Goal: Information Seeking & Learning: Learn about a topic

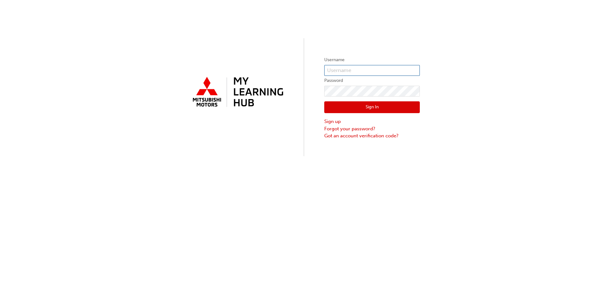
type input "0005707069"
click at [363, 99] on div "Sign In Sign up Forgot your password? Got an account verification code?" at bounding box center [371, 117] width 95 height 43
click at [363, 105] on button "Sign In" at bounding box center [371, 107] width 95 height 12
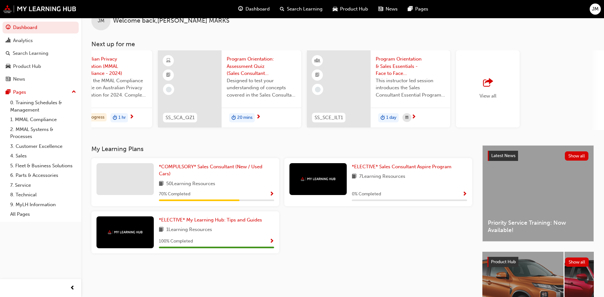
scroll to position [32, 0]
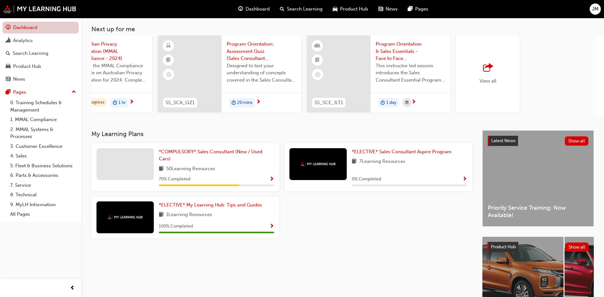
click at [22, 26] on link "Dashboard" at bounding box center [41, 28] width 76 height 12
click at [24, 64] on div "Product Hub" at bounding box center [27, 66] width 28 height 7
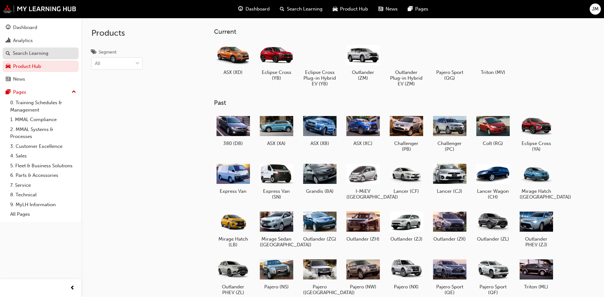
click at [24, 54] on div "Search Learning" at bounding box center [31, 53] width 36 height 7
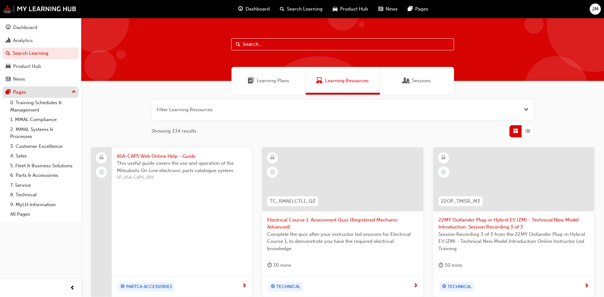
click at [27, 90] on div "Pages" at bounding box center [41, 92] width 70 height 8
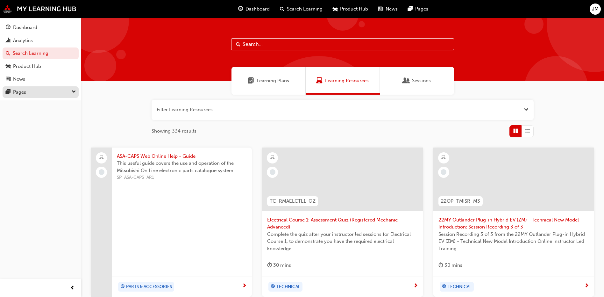
click at [27, 90] on div "Pages" at bounding box center [41, 92] width 70 height 8
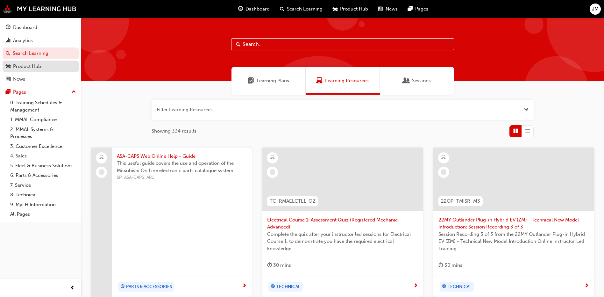
click at [23, 68] on div "Product Hub" at bounding box center [27, 66] width 28 height 7
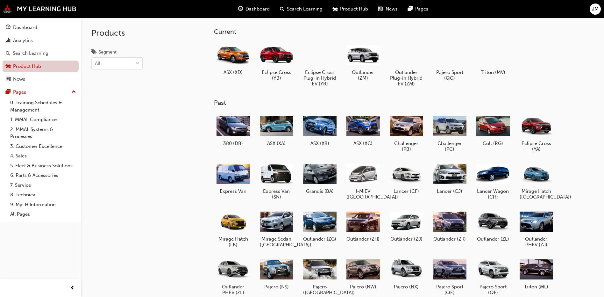
click at [23, 68] on link "Product Hub" at bounding box center [41, 66] width 76 height 12
click at [19, 44] on div "Analytics" at bounding box center [23, 40] width 20 height 7
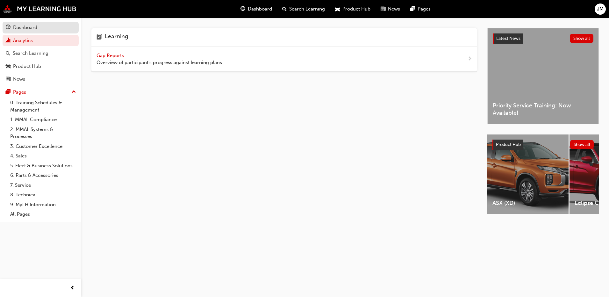
click at [21, 29] on div "Dashboard" at bounding box center [25, 27] width 24 height 7
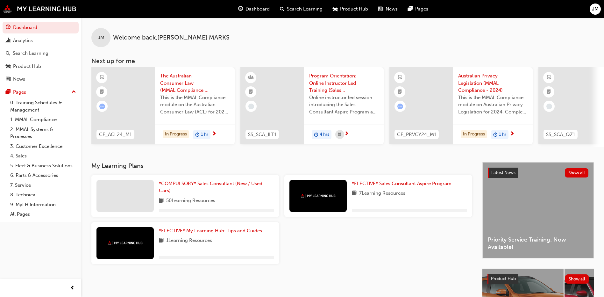
click at [257, 7] on span "Dashboard" at bounding box center [257, 8] width 24 height 7
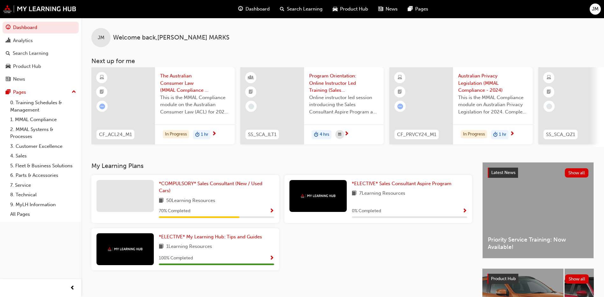
click at [467, 214] on span "Show Progress" at bounding box center [464, 211] width 5 height 6
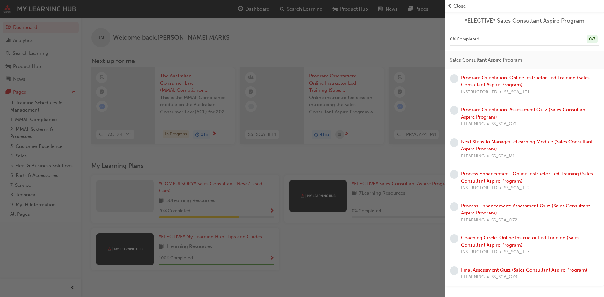
click at [465, 5] on span "Close" at bounding box center [459, 6] width 12 height 7
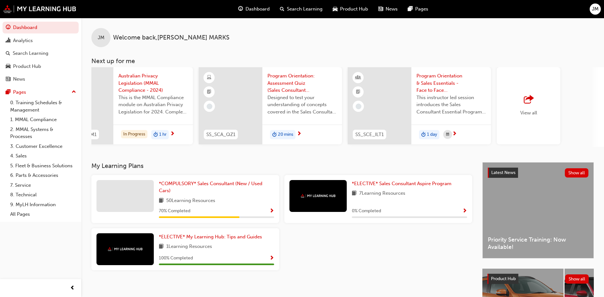
scroll to position [0, 344]
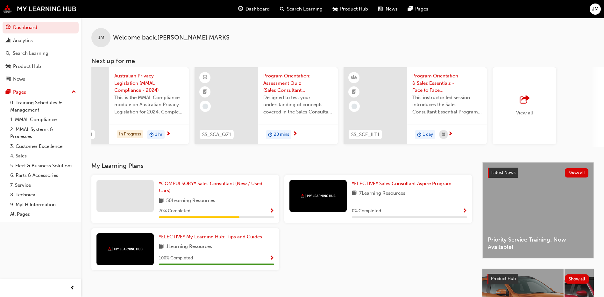
click at [520, 111] on span "View all" at bounding box center [524, 113] width 17 height 6
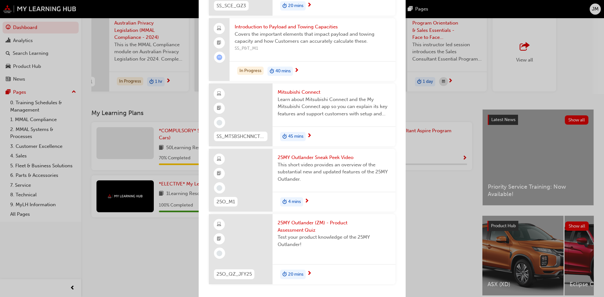
scroll to position [64, 0]
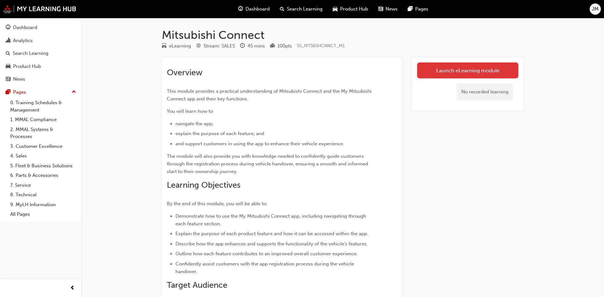
click at [453, 69] on link "Launch eLearning module" at bounding box center [467, 70] width 101 height 16
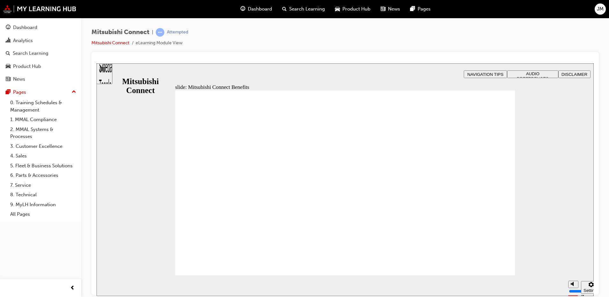
drag, startPoint x: 237, startPoint y: 253, endPoint x: 224, endPoint y: 238, distance: 19.8
drag, startPoint x: 233, startPoint y: 263, endPoint x: 316, endPoint y: 250, distance: 84.4
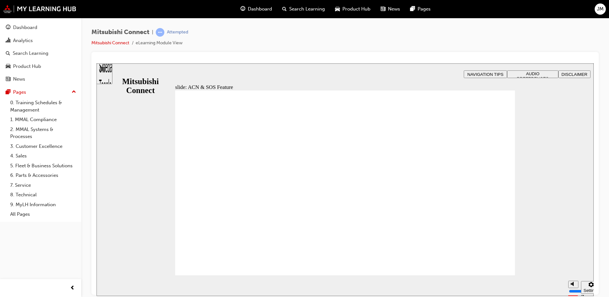
drag, startPoint x: 493, startPoint y: 260, endPoint x: 536, endPoint y: 179, distance: 92.3
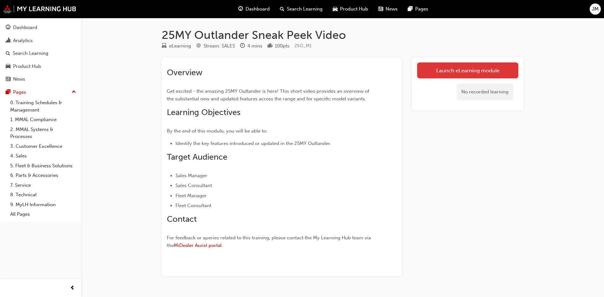
click at [460, 71] on link "Launch eLearning module" at bounding box center [467, 70] width 101 height 16
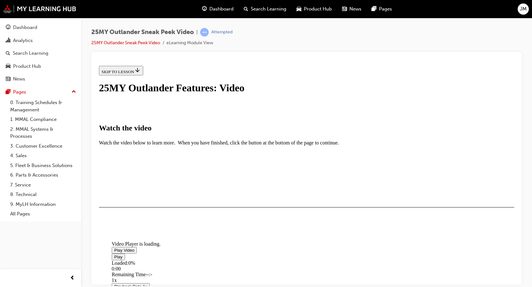
click at [114, 248] on span "Video player" at bounding box center [114, 250] width 0 height 5
click at [161, 228] on div "I HAVE WATCHED THIS VIDEO" at bounding box center [132, 225] width 60 height 5
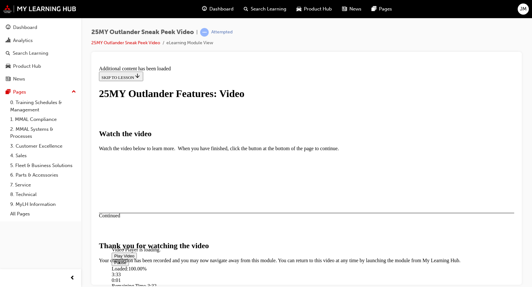
scroll to position [205, 0]
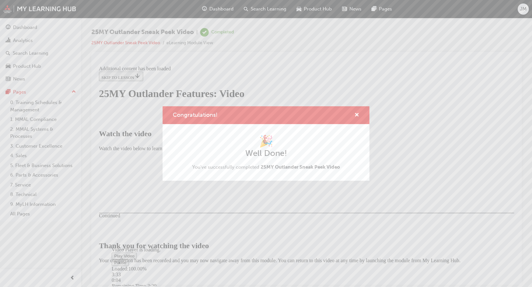
click at [359, 115] on div "Congratulations!" at bounding box center [266, 115] width 207 height 18
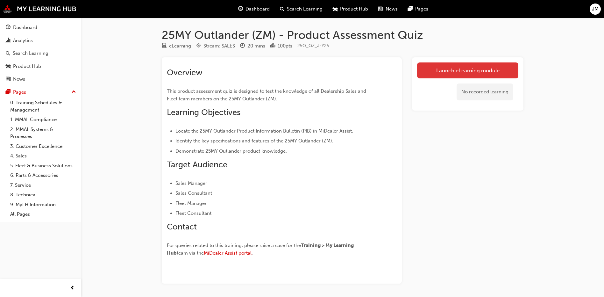
click at [484, 73] on link "Launch eLearning module" at bounding box center [467, 70] width 101 height 16
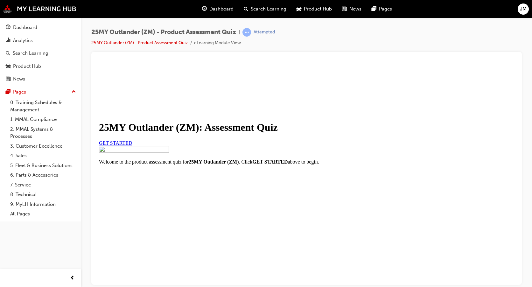
click at [132, 145] on link "GET STARTED" at bounding box center [115, 142] width 33 height 5
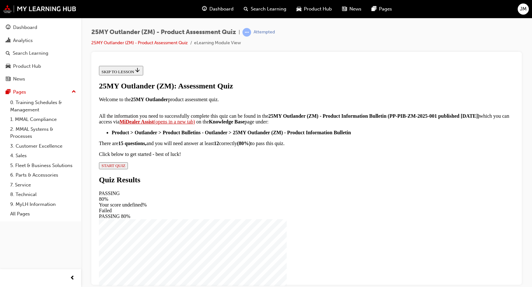
scroll to position [109, 0]
click at [125, 168] on span "START QUIZ" at bounding box center [114, 165] width 24 height 5
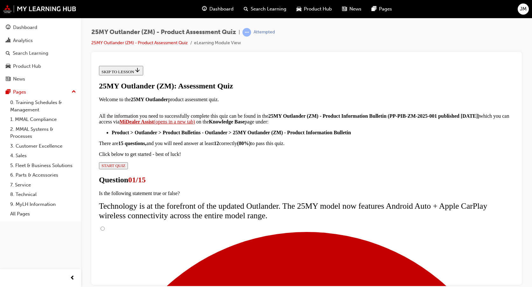
click at [105, 226] on input "True" at bounding box center [103, 228] width 4 height 4
radio input "true"
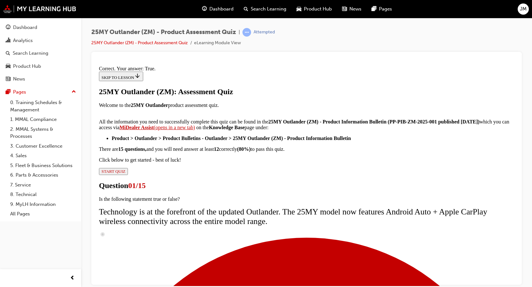
scroll to position [80, 0]
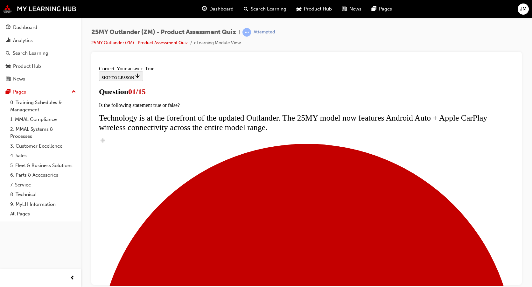
scroll to position [32, 0]
radio input "true"
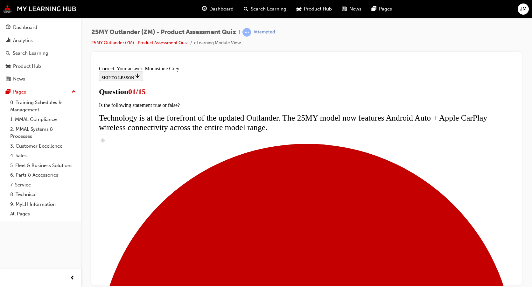
scroll to position [160, 0]
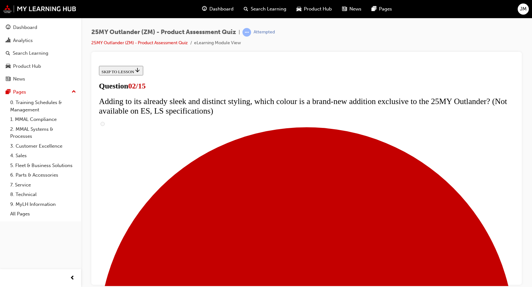
scroll to position [127, 0]
checkbox input "true"
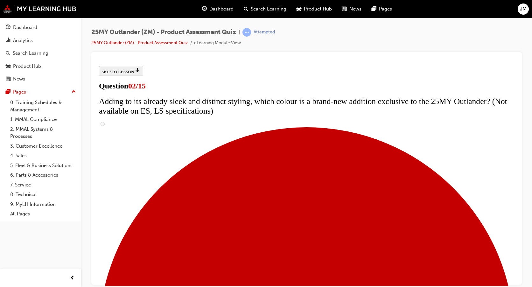
checkbox input "true"
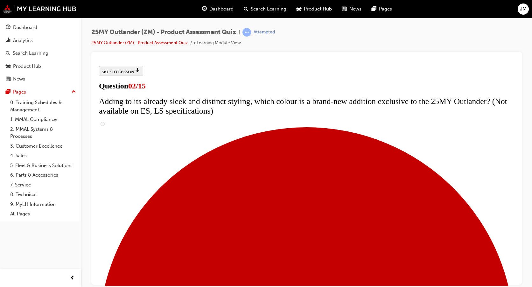
checkbox input "true"
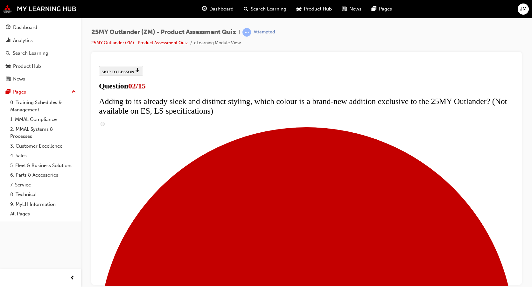
checkbox input "true"
drag, startPoint x: 344, startPoint y: 155, endPoint x: 244, endPoint y: 149, distance: 100.5
drag, startPoint x: 244, startPoint y: 149, endPoint x: 308, endPoint y: 167, distance: 66.5
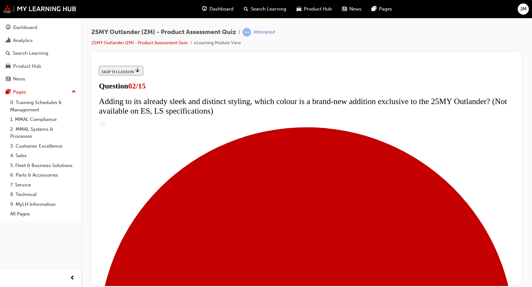
drag, startPoint x: 342, startPoint y: 167, endPoint x: 174, endPoint y: 148, distance: 168.6
copy span "The upgrades for the 25MY Outlander are not just superficial. Which mechanical …"
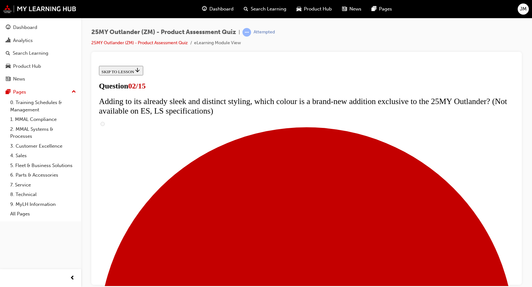
drag, startPoint x: 241, startPoint y: 209, endPoint x: 241, endPoint y: 195, distance: 13.4
checkbox input "false"
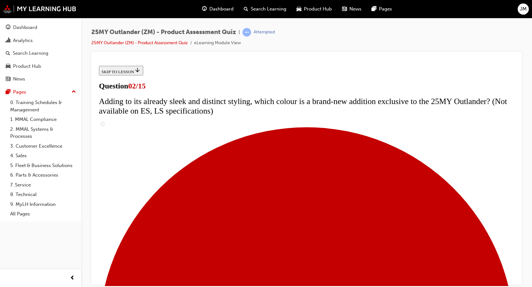
checkbox input "false"
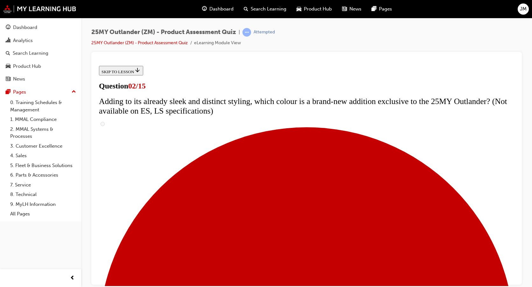
checkbox input "false"
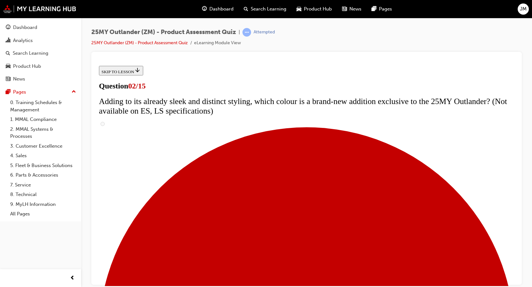
checkbox input "false"
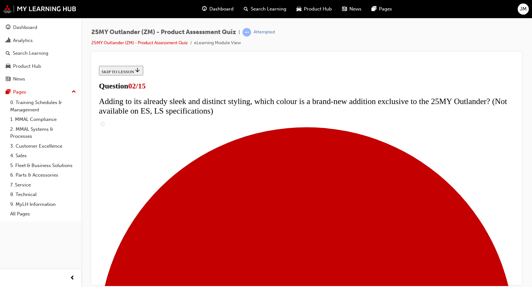
checkbox input "true"
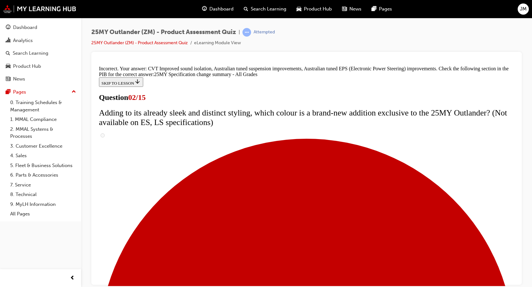
scroll to position [221, 0]
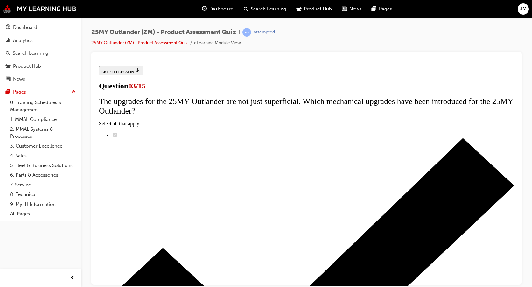
scroll to position [32, 0]
radio input "true"
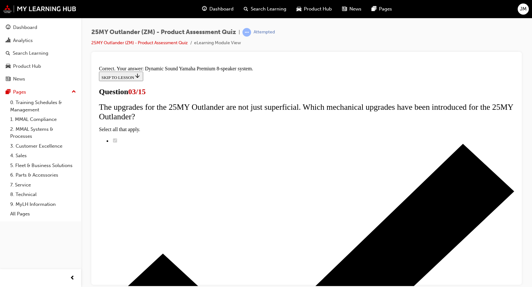
scroll to position [109, 0]
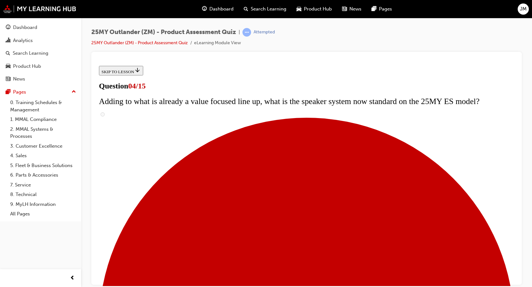
scroll to position [64, 0]
checkbox input "true"
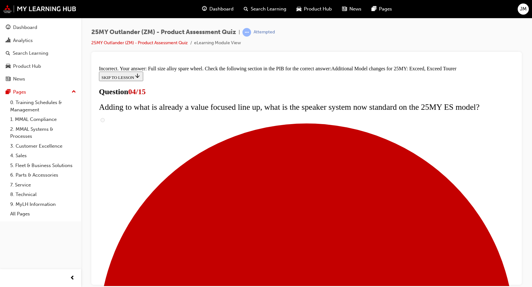
scroll to position [246, 0]
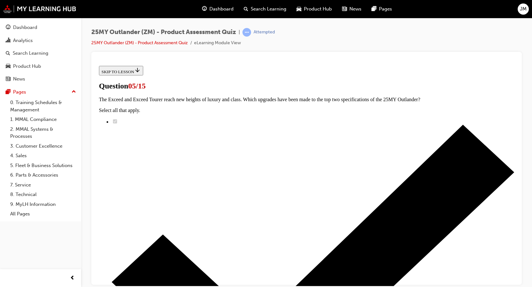
scroll to position [95, 0]
drag, startPoint x: 227, startPoint y: 230, endPoint x: 278, endPoint y: 256, distance: 56.5
radio input "true"
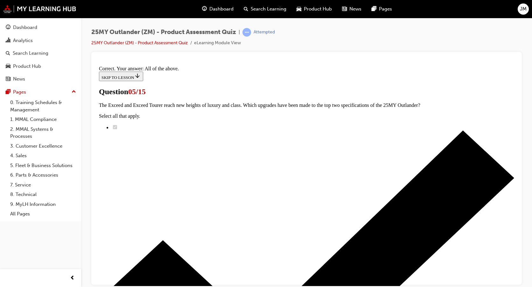
scroll to position [160, 0]
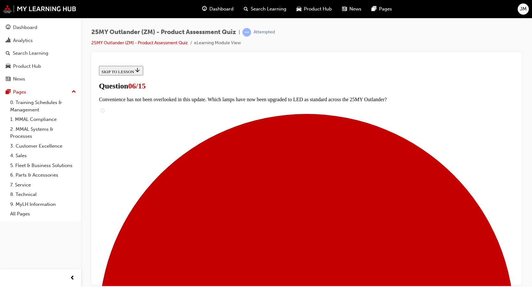
scroll to position [127, 0]
radio input "true"
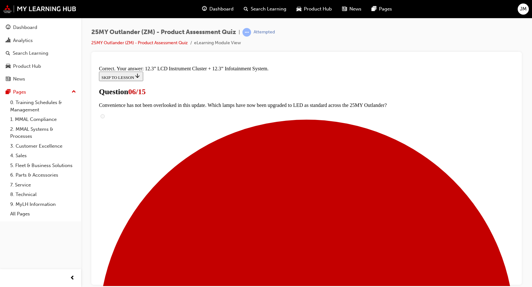
scroll to position [220, 0]
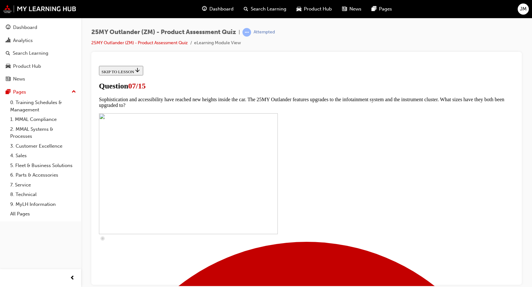
scroll to position [223, 0]
checkbox input "true"
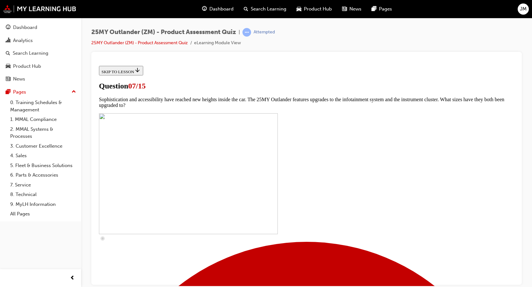
checkbox input "true"
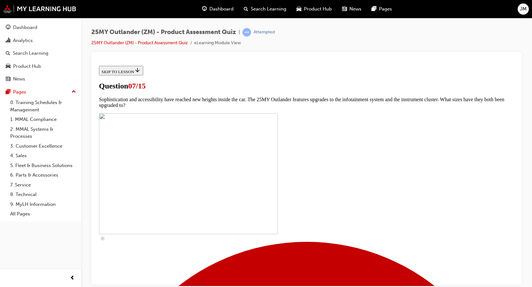
checkbox input "true"
drag, startPoint x: 283, startPoint y: 266, endPoint x: 289, endPoint y: 270, distance: 6.9
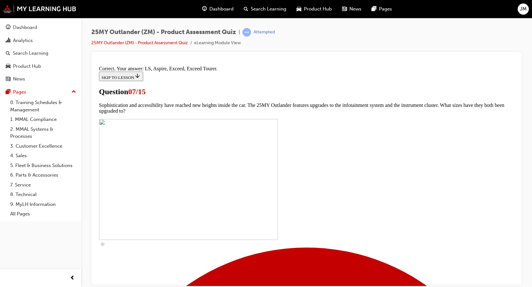
scroll to position [293, 0]
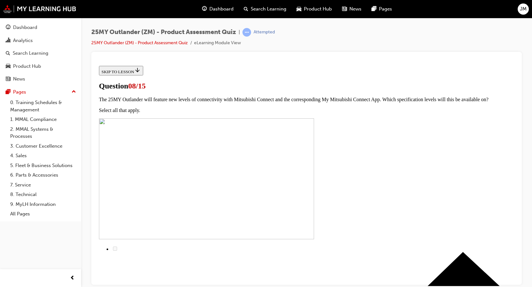
scroll to position [57, 0]
radio input "true"
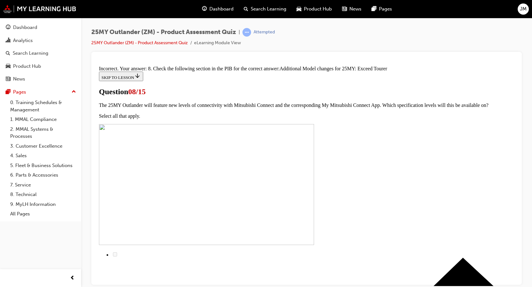
scroll to position [148, 0]
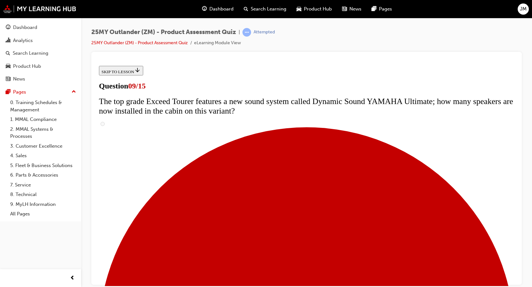
scroll to position [223, 0]
radio input "true"
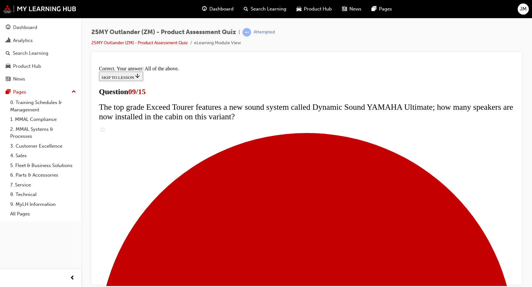
scroll to position [337, 0]
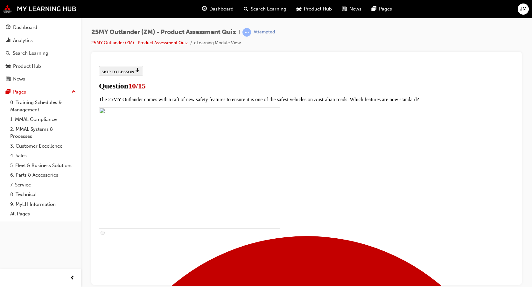
scroll to position [64, 0]
drag, startPoint x: 371, startPoint y: 102, endPoint x: 197, endPoint y: 82, distance: 175.6
copy span "The 25MY Outlander features improvements to the centre console, further enhanci…"
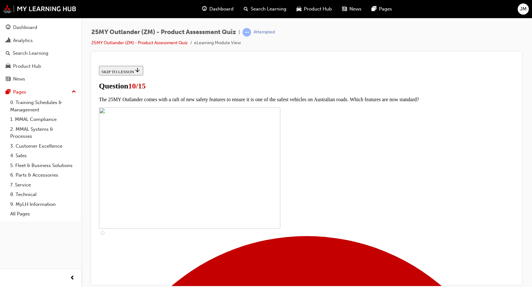
checkbox input "true"
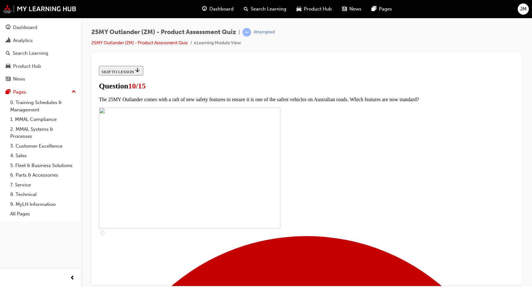
checkbox input "true"
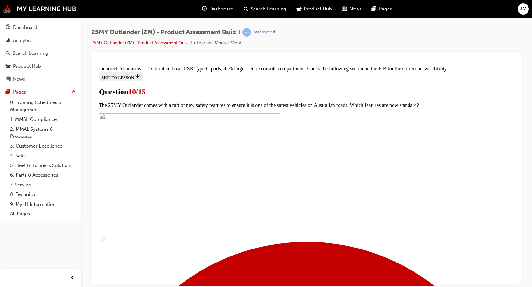
scroll to position [316, 0]
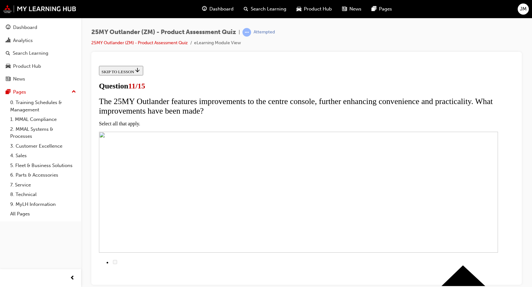
scroll to position [64, 0]
checkbox input "true"
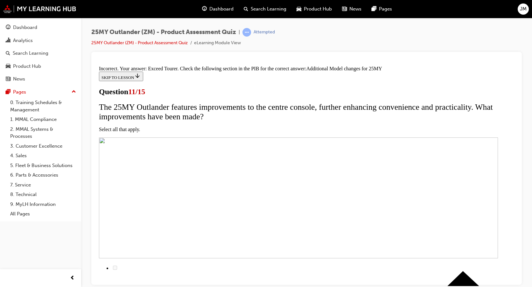
scroll to position [195, 0]
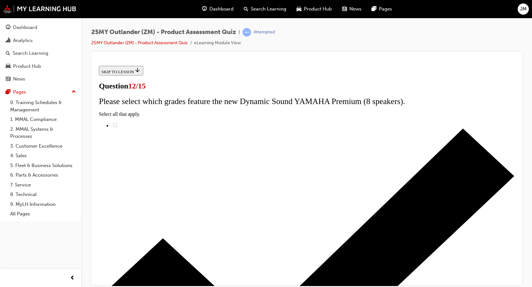
radio input "true"
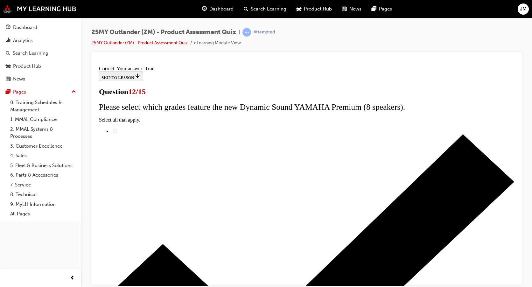
scroll to position [80, 0]
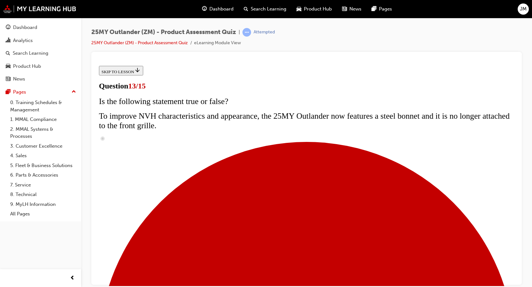
scroll to position [64, 0]
drag, startPoint x: 226, startPoint y: 111, endPoint x: 309, endPoint y: 106, distance: 83.3
copy span "What is NOT a feature of Mitsubishi Connect?"
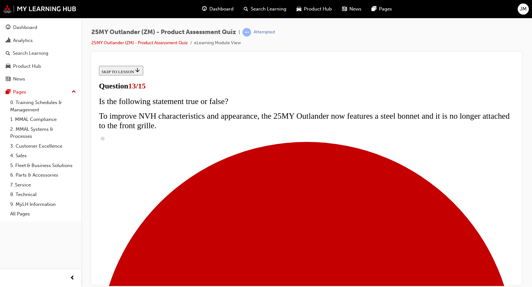
scroll to position [95, 0]
radio input "true"
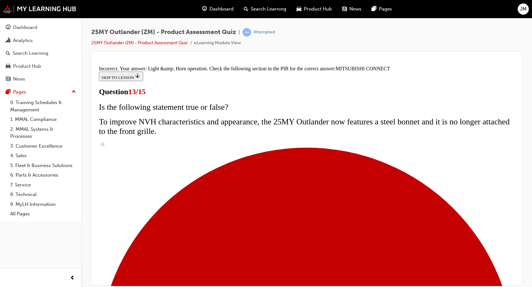
scroll to position [210, 0]
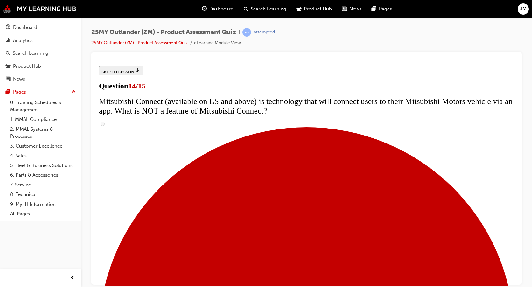
scroll to position [191, 0]
radio input "true"
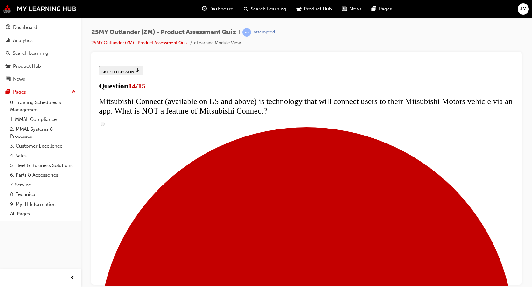
radio input "true"
drag, startPoint x: 244, startPoint y: 237, endPoint x: 266, endPoint y: 251, distance: 26.6
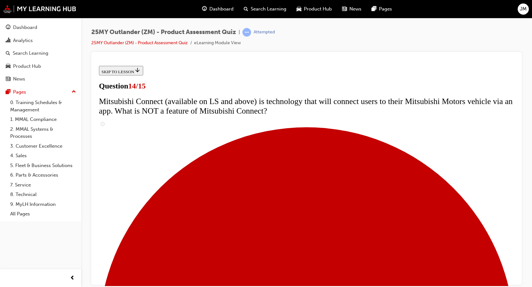
radio input "true"
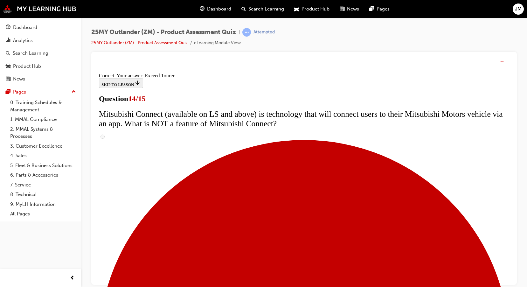
scroll to position [271, 0]
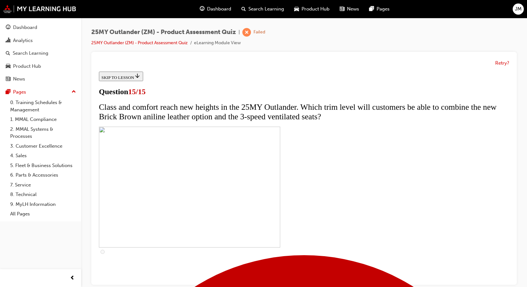
scroll to position [110, 0]
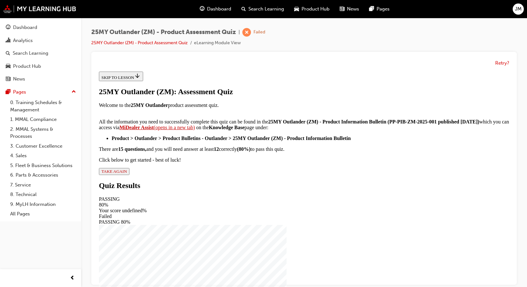
click at [127, 174] on span "TAKE AGAIN" at bounding box center [114, 171] width 25 height 5
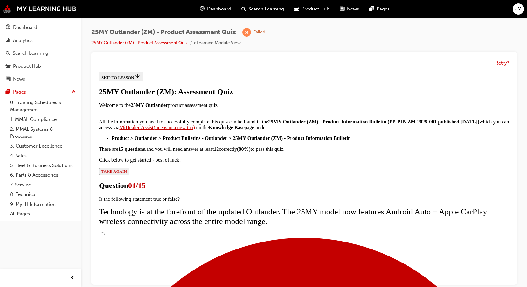
scroll to position [51, 0]
click at [105, 232] on input "True" at bounding box center [103, 234] width 4 height 4
radio input "true"
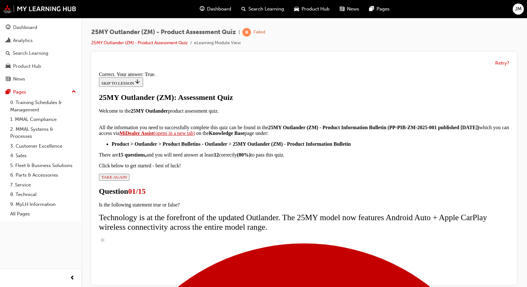
scroll to position [80, 0]
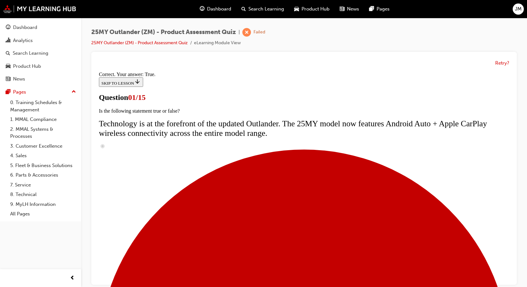
scroll to position [64, 0]
radio input "true"
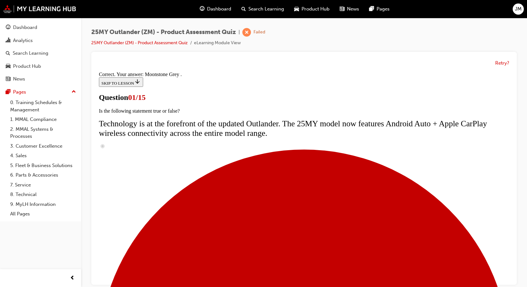
scroll to position [160, 0]
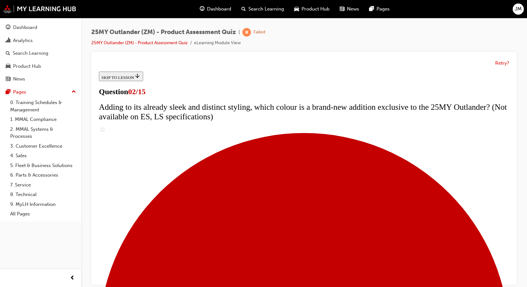
scroll to position [95, 0]
checkbox input "true"
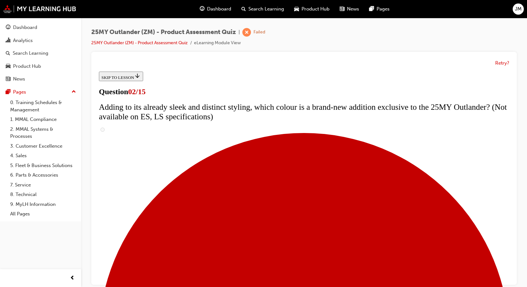
checkbox input "true"
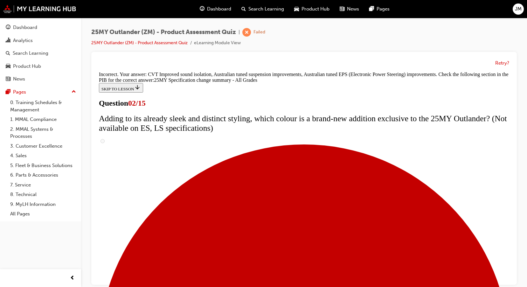
scroll to position [221, 0]
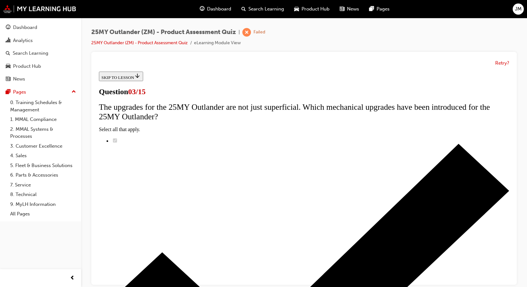
scroll to position [32, 0]
radio input "true"
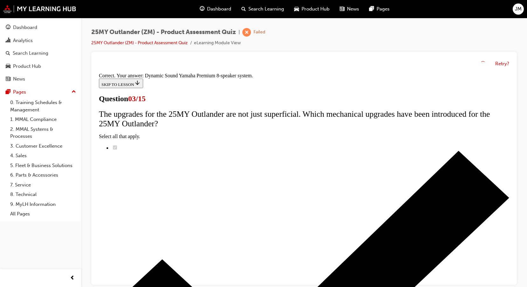
scroll to position [109, 0]
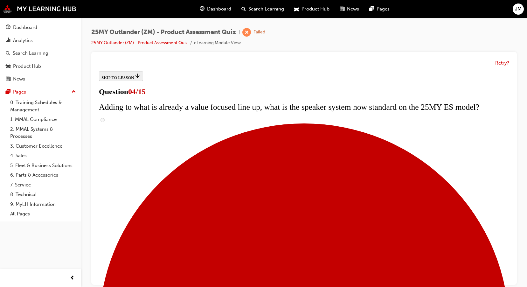
scroll to position [95, 0]
checkbox input "true"
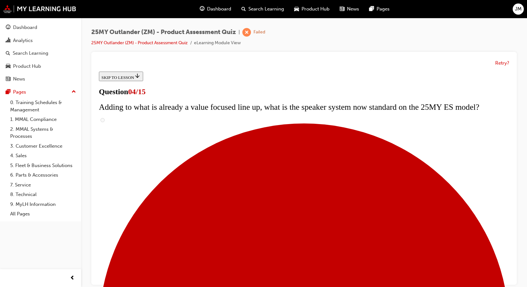
checkbox input "true"
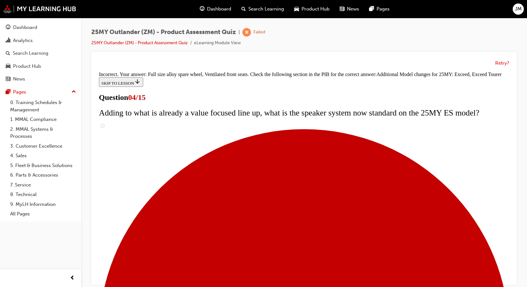
scroll to position [246, 0]
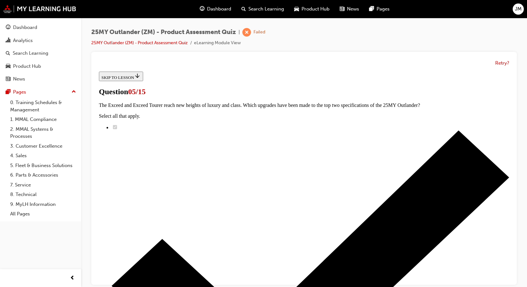
scroll to position [64, 0]
radio input "true"
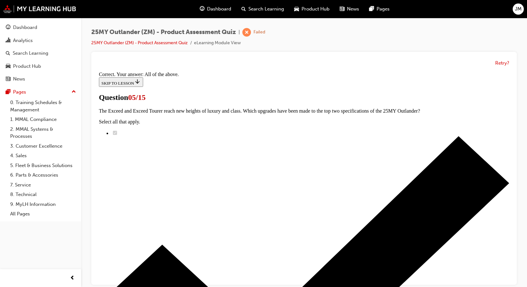
scroll to position [160, 0]
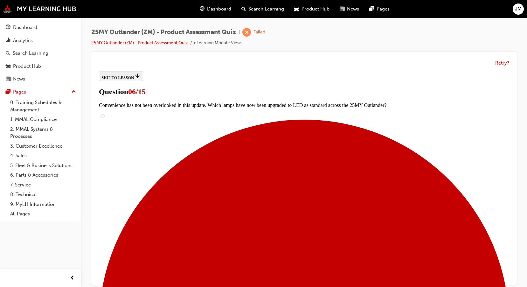
scroll to position [144, 0]
radio input "true"
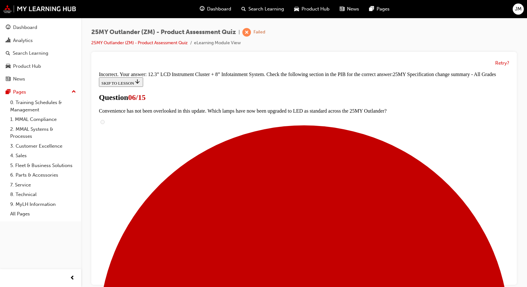
scroll to position [259, 0]
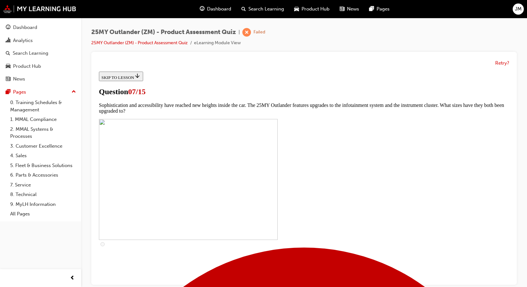
scroll to position [223, 0]
drag, startPoint x: 224, startPoint y: 164, endPoint x: 229, endPoint y: 187, distance: 23.0
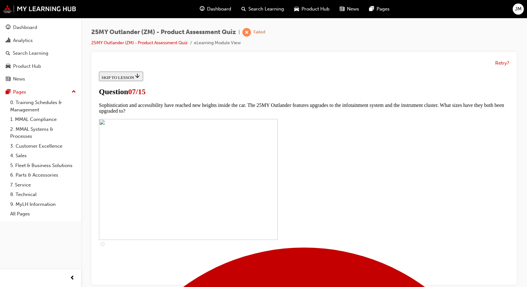
checkbox input "true"
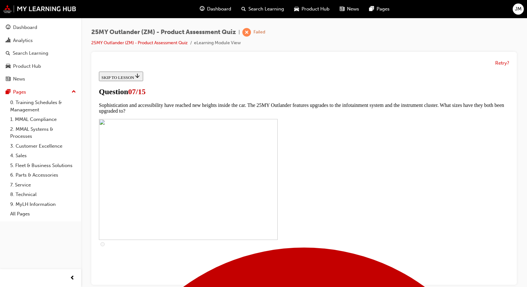
checkbox input "true"
drag, startPoint x: 230, startPoint y: 238, endPoint x: 245, endPoint y: 244, distance: 16.1
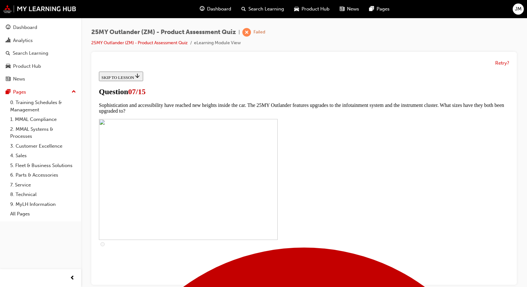
checkbox input "true"
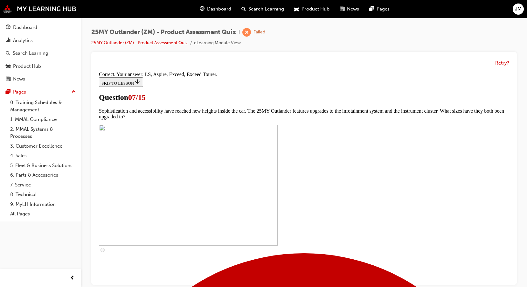
scroll to position [293, 0]
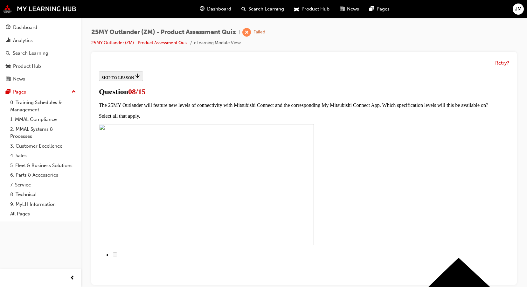
scroll to position [64, 0]
radio input "true"
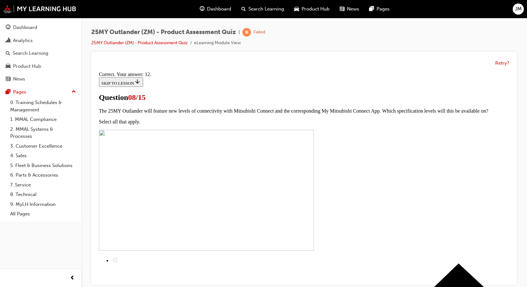
scroll to position [109, 0]
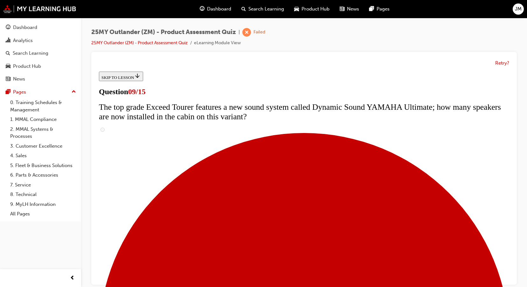
scroll to position [0, 0]
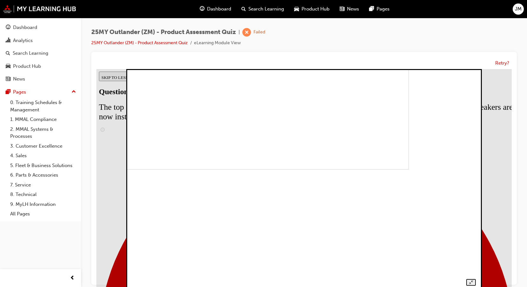
click at [409, 164] on img at bounding box center [242, 58] width 334 height 223
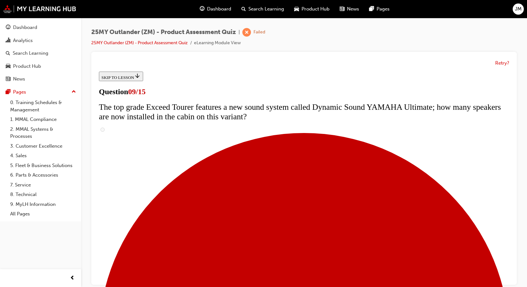
scroll to position [64, 0]
radio input "true"
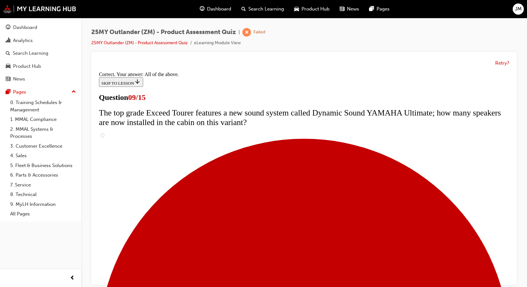
scroll to position [337, 0]
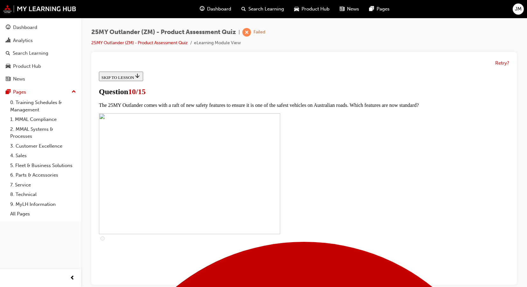
scroll to position [191, 0]
checkbox input "true"
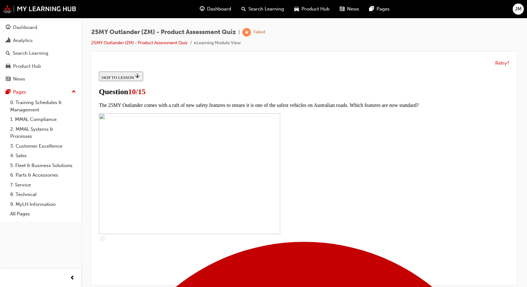
checkbox input "true"
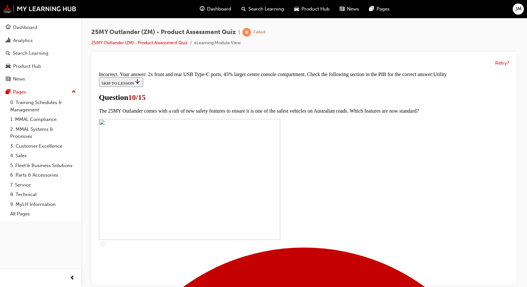
scroll to position [316, 0]
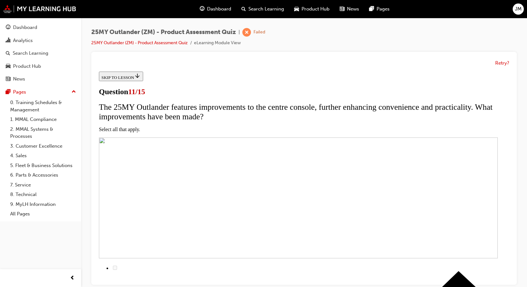
scroll to position [64, 0]
drag, startPoint x: 211, startPoint y: 236, endPoint x: 214, endPoint y: 233, distance: 4.1
checkbox input "true"
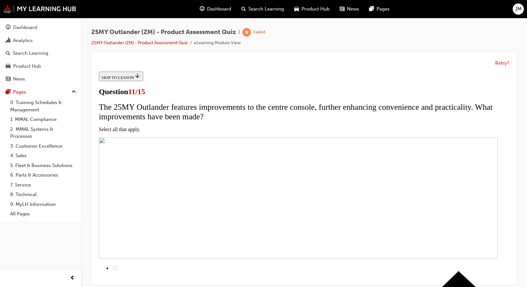
checkbox input "true"
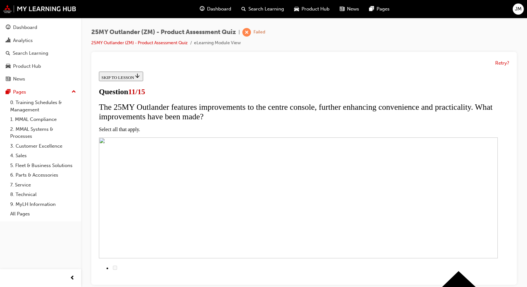
checkbox input "true"
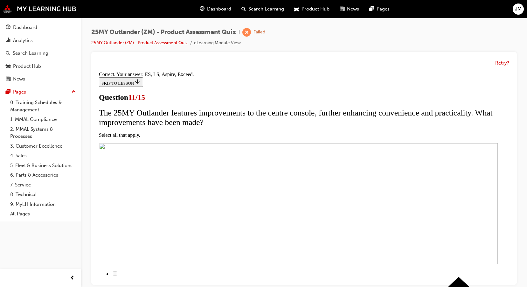
scroll to position [156, 0]
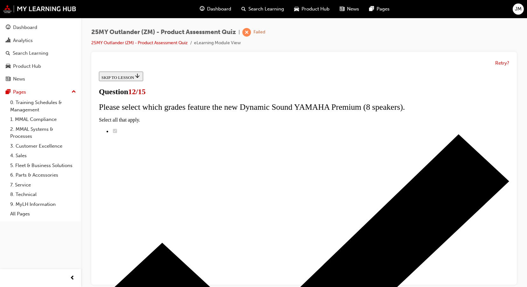
scroll to position [51, 0]
radio input "true"
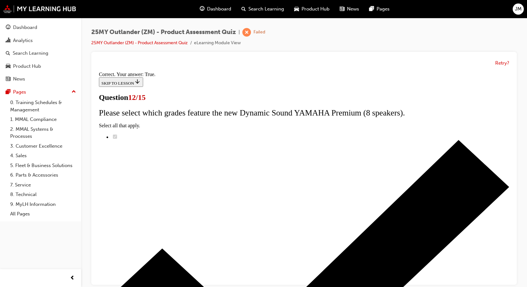
scroll to position [80, 0]
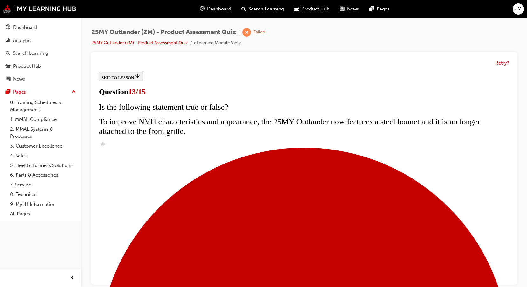
scroll to position [95, 0]
drag, startPoint x: 251, startPoint y: 242, endPoint x: 282, endPoint y: 220, distance: 38.4
radio input "true"
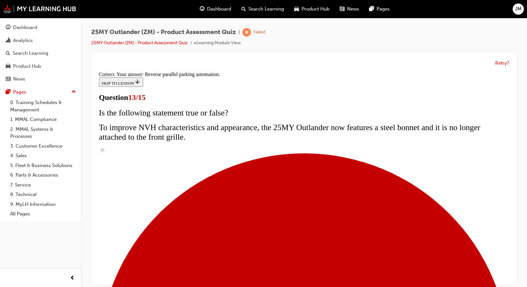
scroll to position [171, 0]
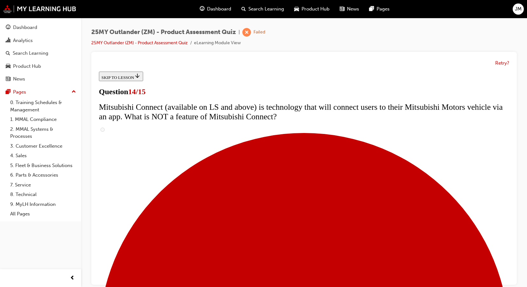
scroll to position [191, 0]
radio input "true"
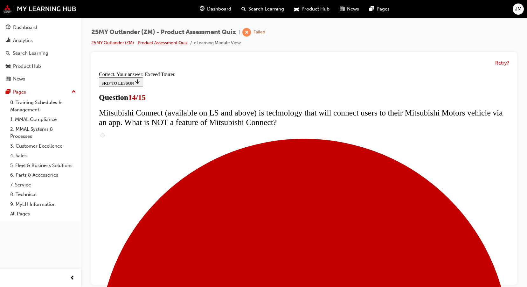
scroll to position [271, 0]
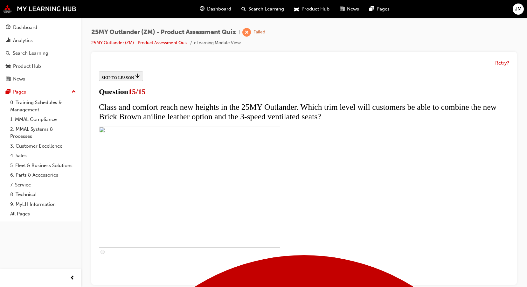
scroll to position [110, 0]
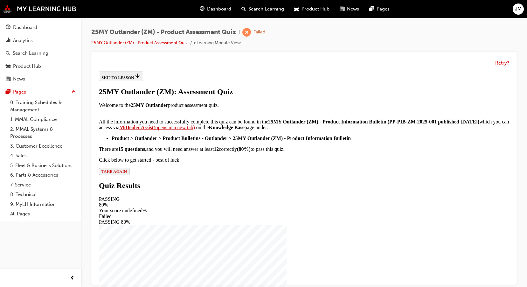
scroll to position [0, 0]
click at [127, 174] on span "TAKE AGAIN" at bounding box center [114, 171] width 25 height 5
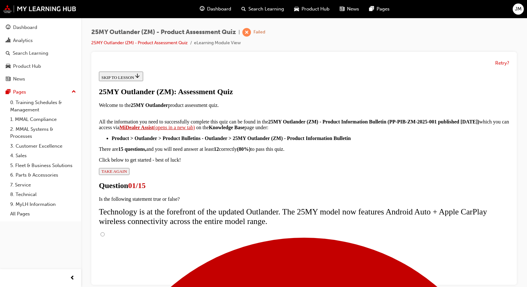
click at [105, 232] on input "True" at bounding box center [103, 234] width 4 height 4
radio input "true"
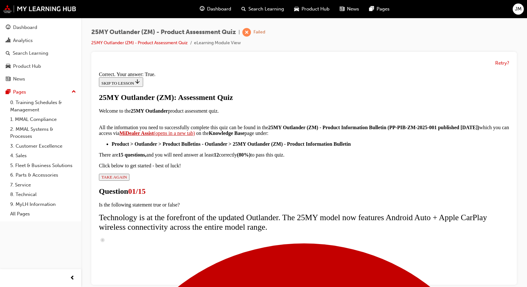
scroll to position [80, 0]
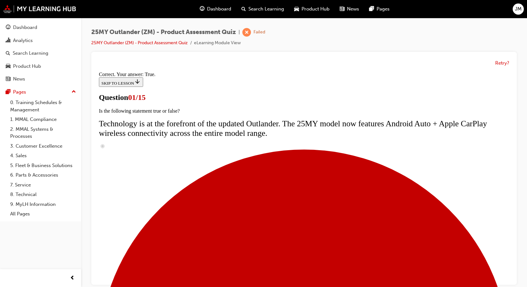
scroll to position [32, 0]
radio input "true"
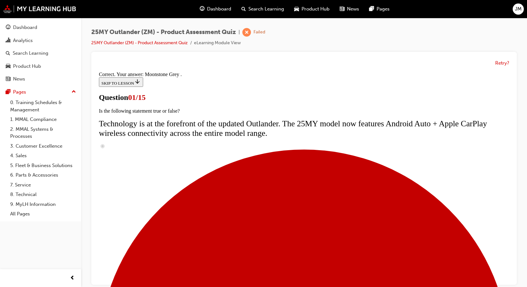
scroll to position [160, 0]
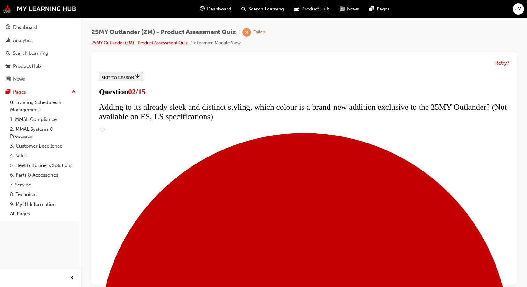
scroll to position [95, 0]
checkbox input "true"
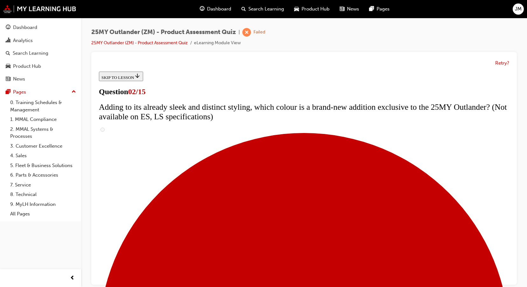
checkbox input "true"
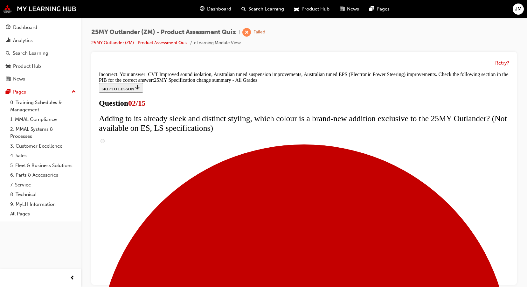
scroll to position [221, 0]
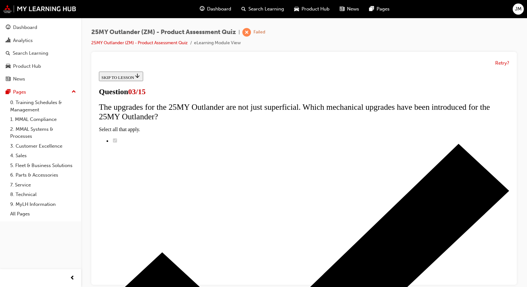
scroll to position [64, 0]
radio input "true"
drag, startPoint x: 250, startPoint y: 145, endPoint x: 250, endPoint y: 148, distance: 3.2
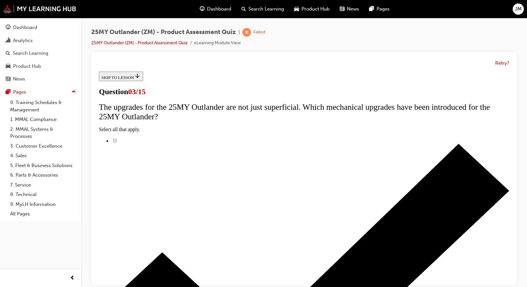
radio input "true"
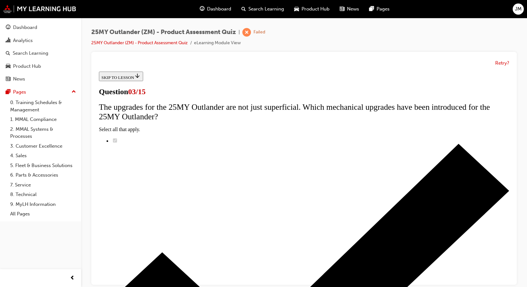
radio input "true"
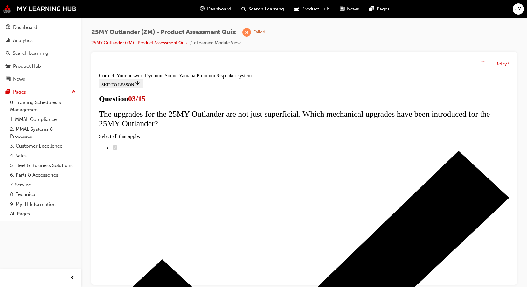
scroll to position [109, 0]
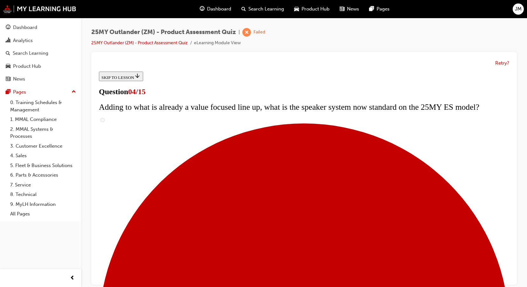
scroll to position [64, 0]
checkbox input "true"
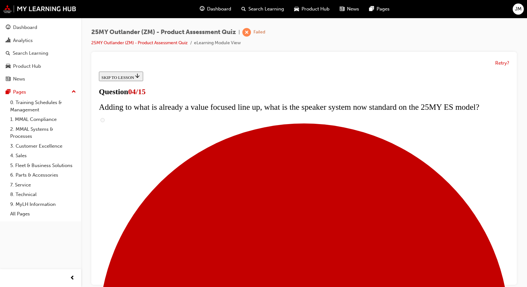
checkbox input "true"
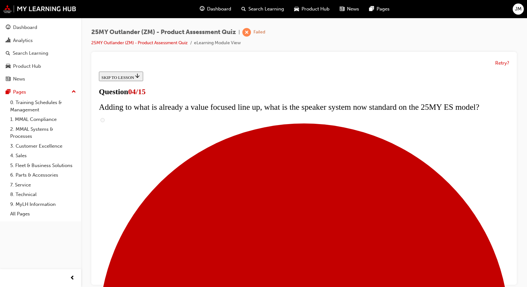
checkbox input "true"
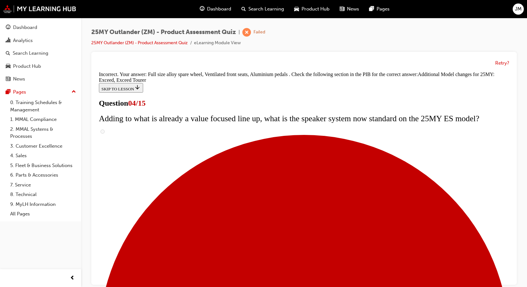
scroll to position [246, 0]
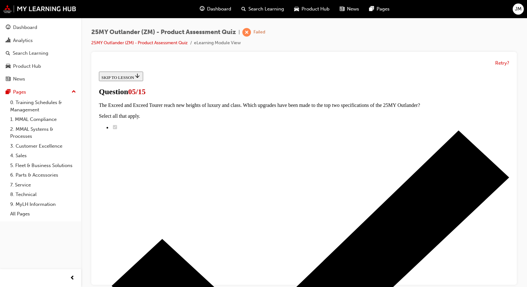
scroll to position [127, 0]
radio input "true"
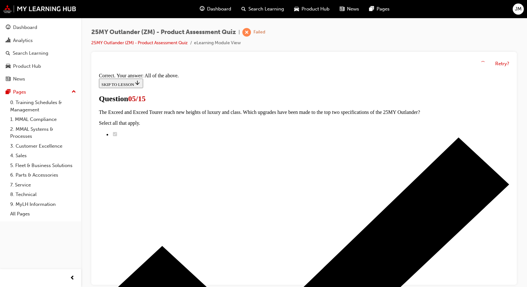
scroll to position [160, 0]
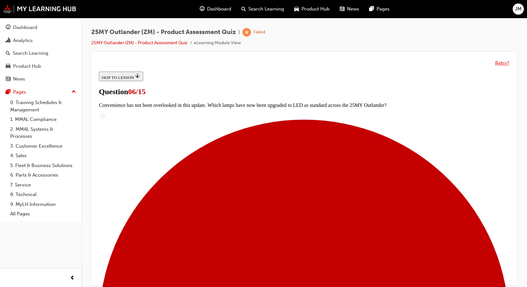
click at [499, 62] on button "Retry?" at bounding box center [503, 63] width 14 height 7
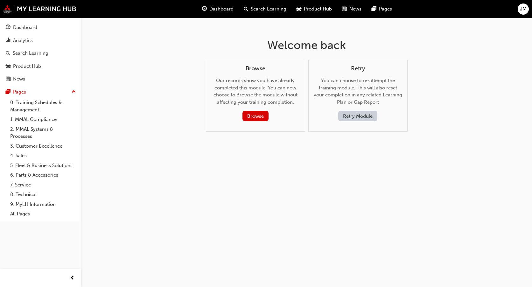
click at [352, 117] on button "Retry Module" at bounding box center [357, 116] width 39 height 11
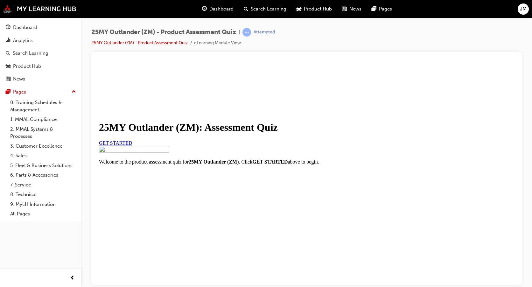
click at [132, 145] on span "GET STARTED" at bounding box center [115, 142] width 33 height 5
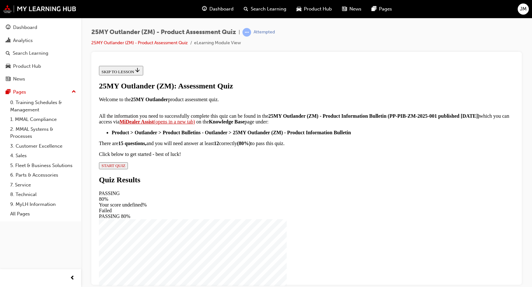
click at [125, 168] on span "START QUIZ" at bounding box center [114, 165] width 24 height 5
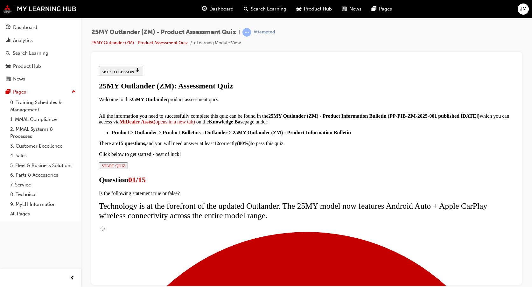
click at [105, 226] on input "True" at bounding box center [103, 228] width 4 height 4
radio input "true"
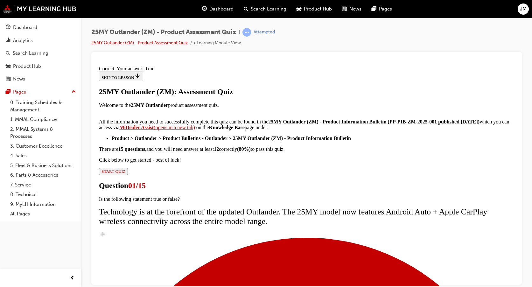
scroll to position [80, 0]
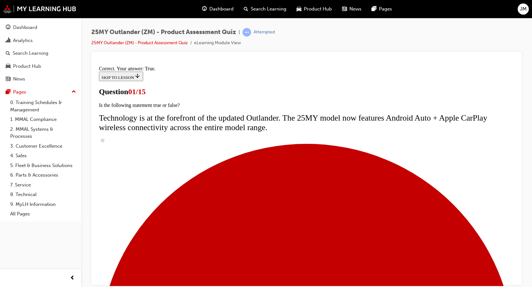
scroll to position [32, 0]
radio input "true"
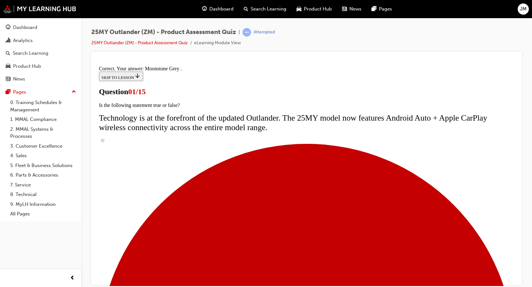
scroll to position [160, 0]
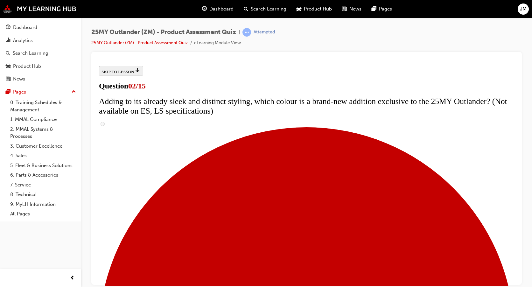
scroll to position [64, 0]
checkbox input "true"
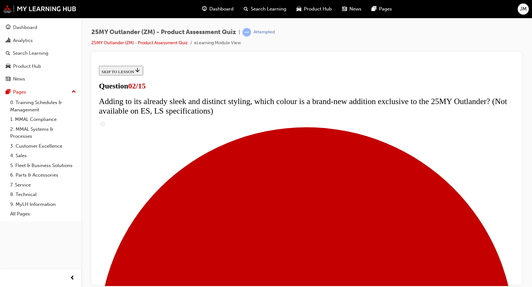
checkbox input "true"
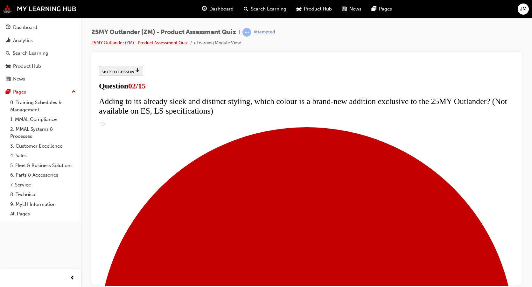
checkbox input "true"
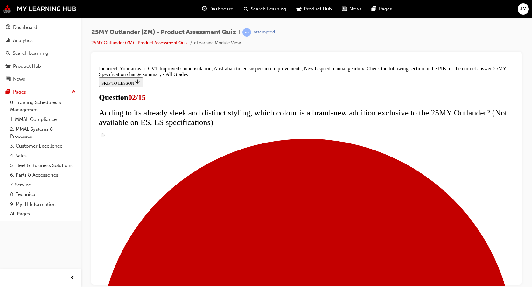
scroll to position [221, 0]
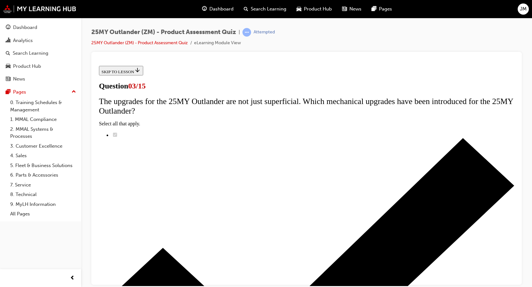
scroll to position [32, 0]
radio input "true"
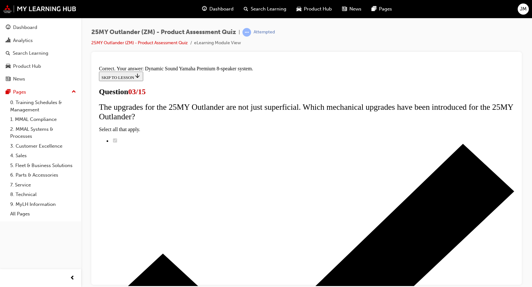
scroll to position [109, 0]
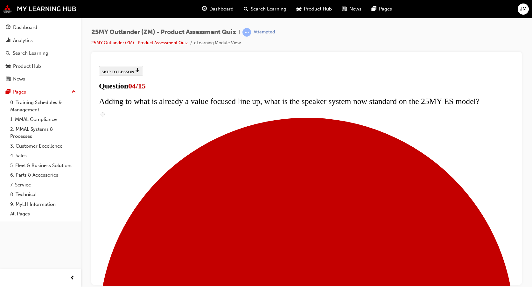
scroll to position [64, 0]
checkbox input "true"
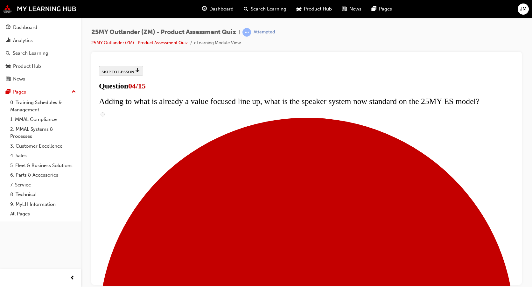
checkbox input "true"
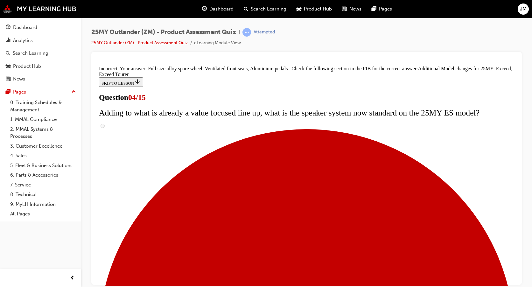
scroll to position [246, 0]
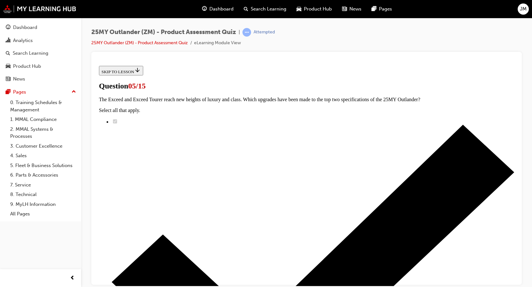
scroll to position [95, 0]
drag, startPoint x: 284, startPoint y: 224, endPoint x: 297, endPoint y: 242, distance: 22.6
radio input "true"
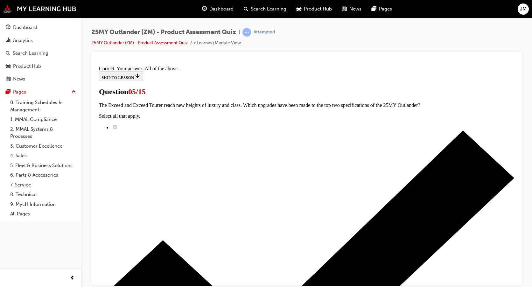
scroll to position [160, 0]
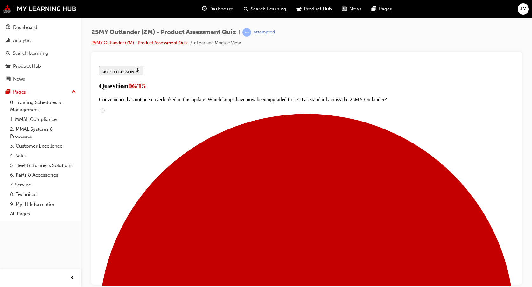
scroll to position [159, 0]
radio input "true"
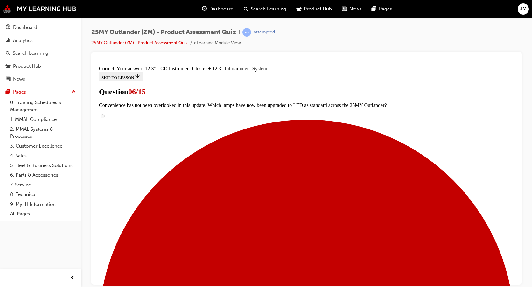
scroll to position [220, 0]
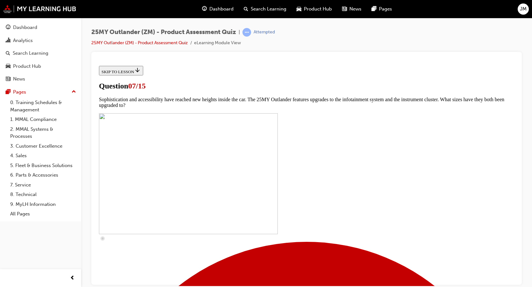
scroll to position [255, 0]
checkbox input "true"
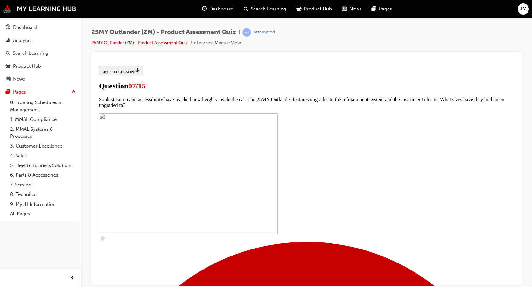
checkbox input "true"
drag, startPoint x: 233, startPoint y: 169, endPoint x: 233, endPoint y: 192, distance: 22.9
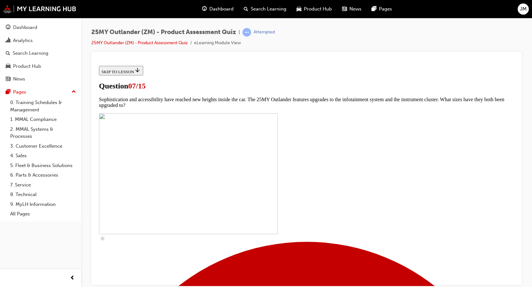
checkbox input "true"
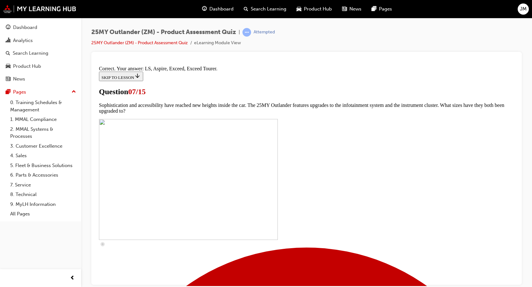
scroll to position [293, 0]
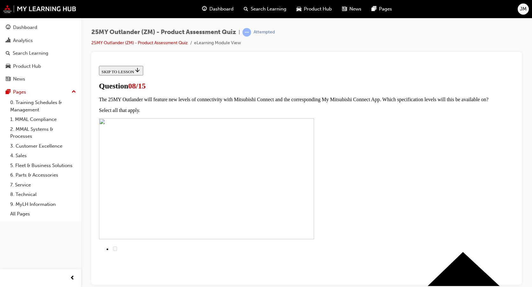
scroll to position [32, 0]
radio input "true"
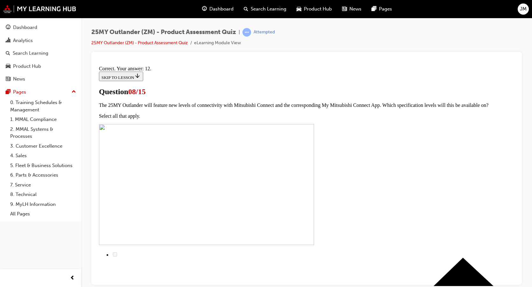
scroll to position [109, 0]
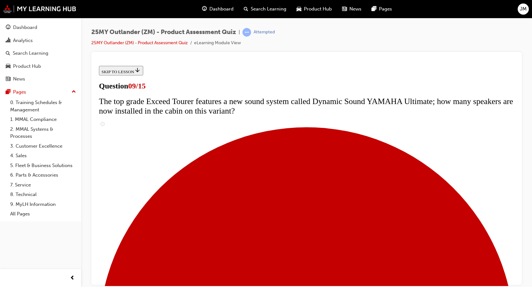
scroll to position [0, 0]
radio input "true"
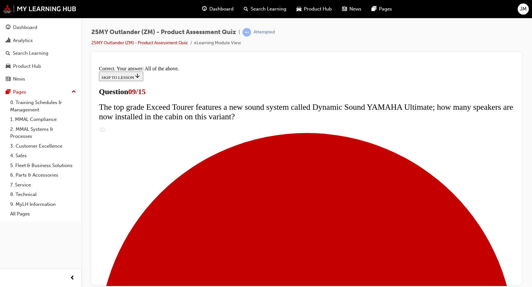
scroll to position [337, 0]
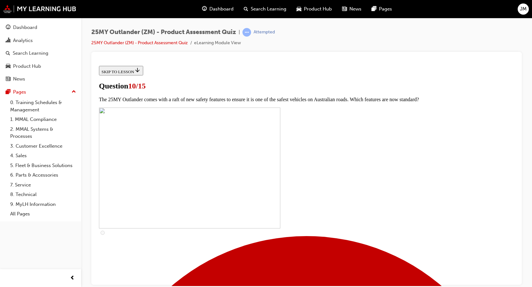
scroll to position [191, 0]
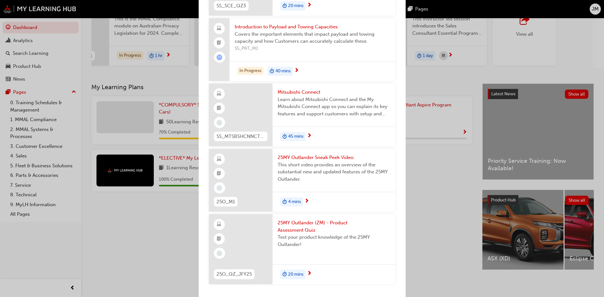
scroll to position [84, 0]
